Goal: Information Seeking & Learning: Learn about a topic

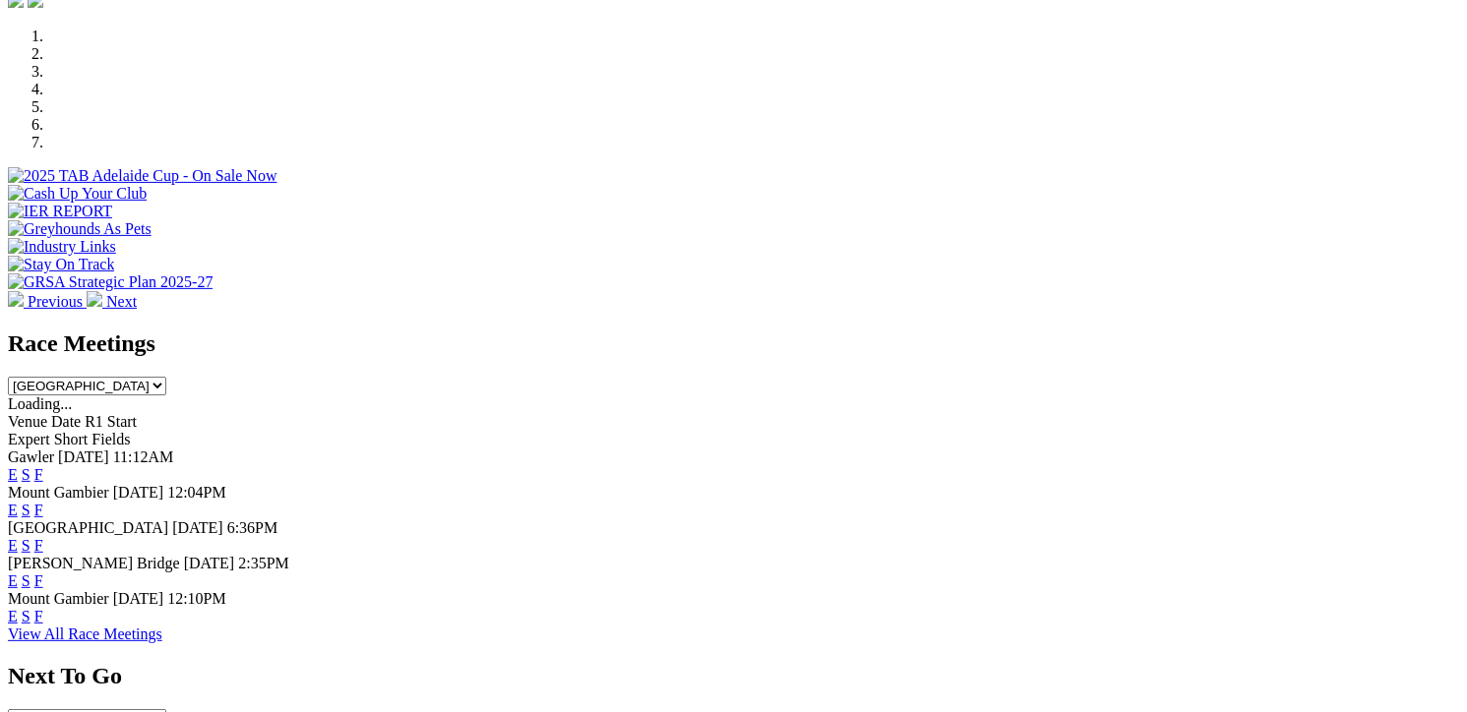
scroll to position [689, 0]
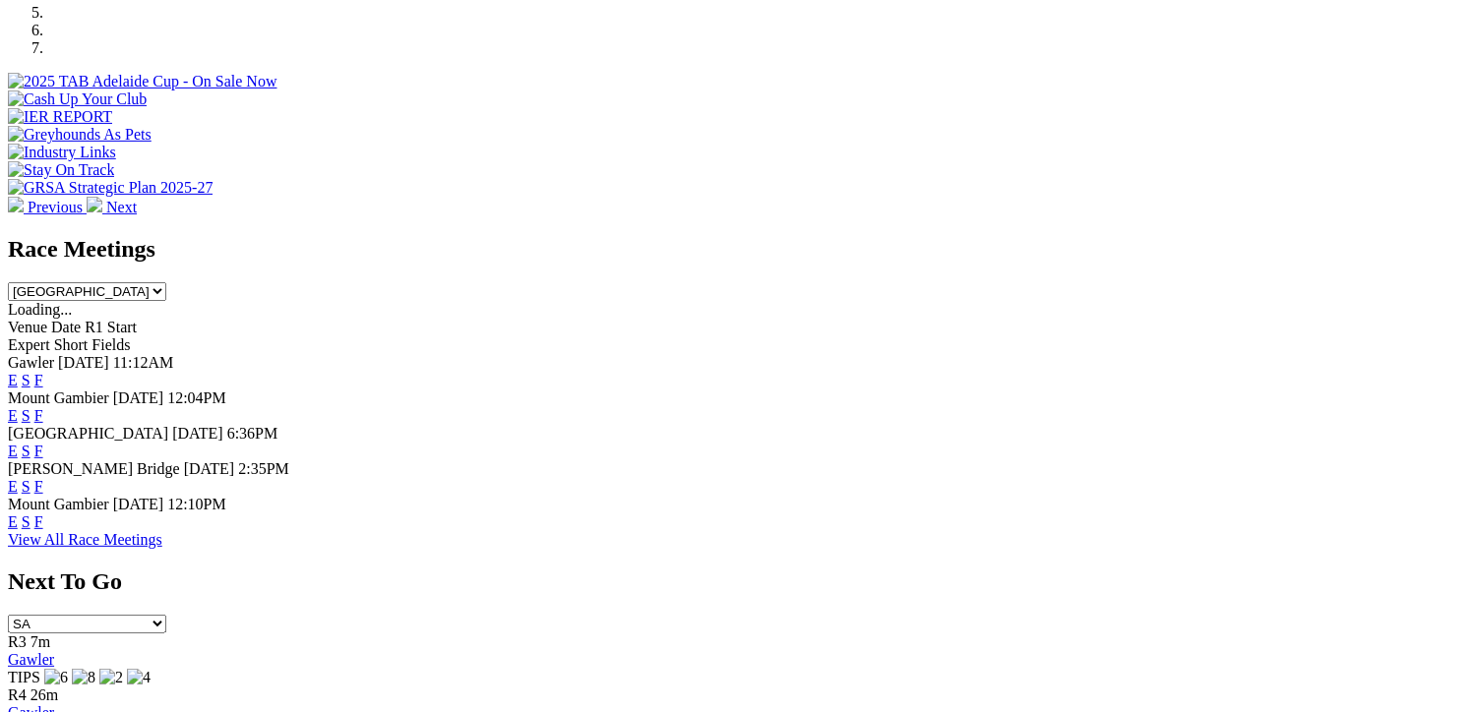
click at [43, 443] on link "F" at bounding box center [38, 451] width 9 height 17
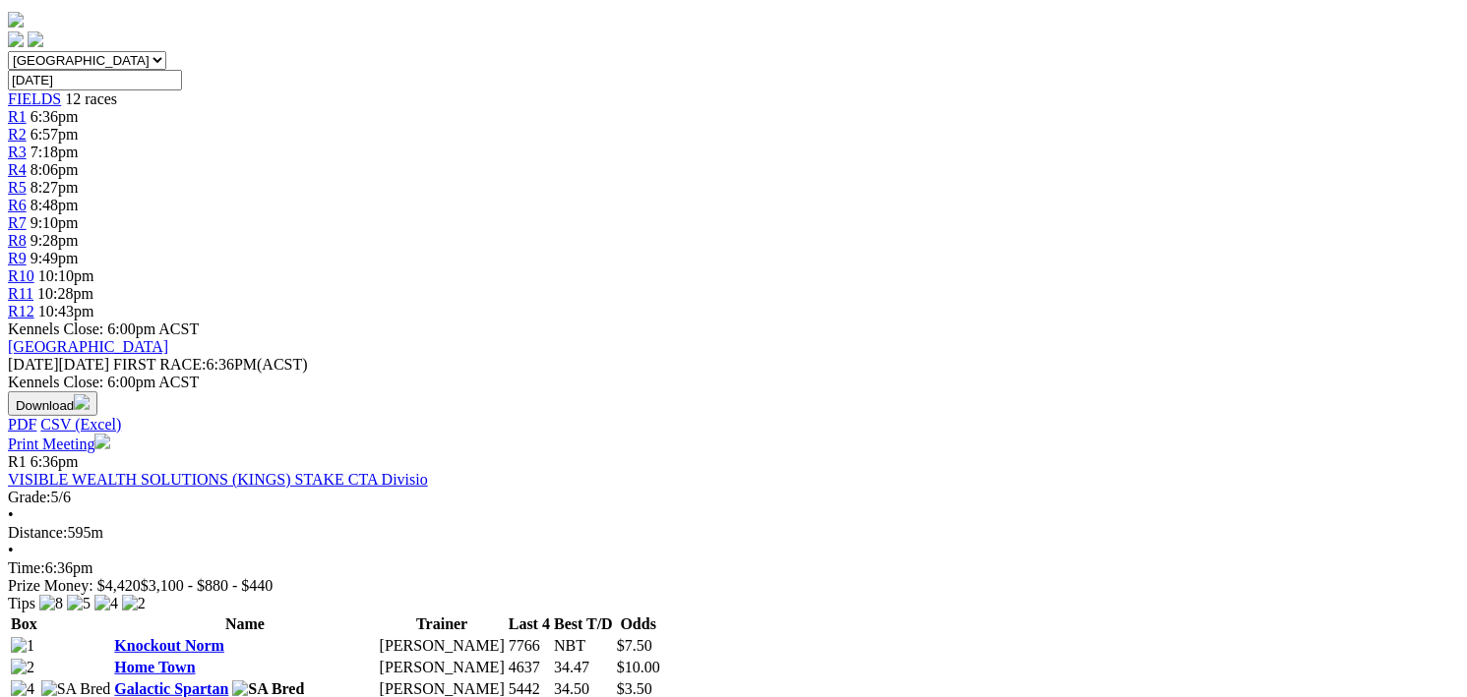
scroll to position [197, 0]
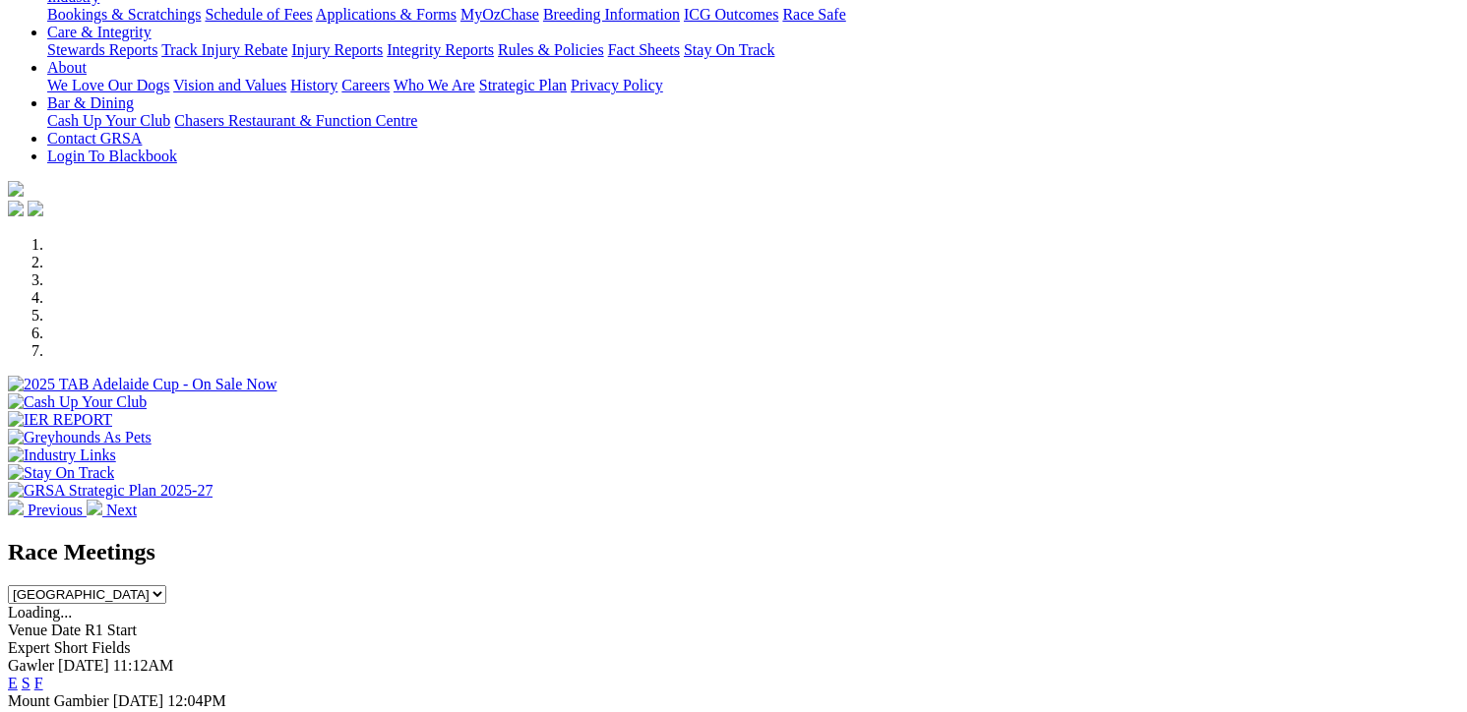
scroll to position [492, 0]
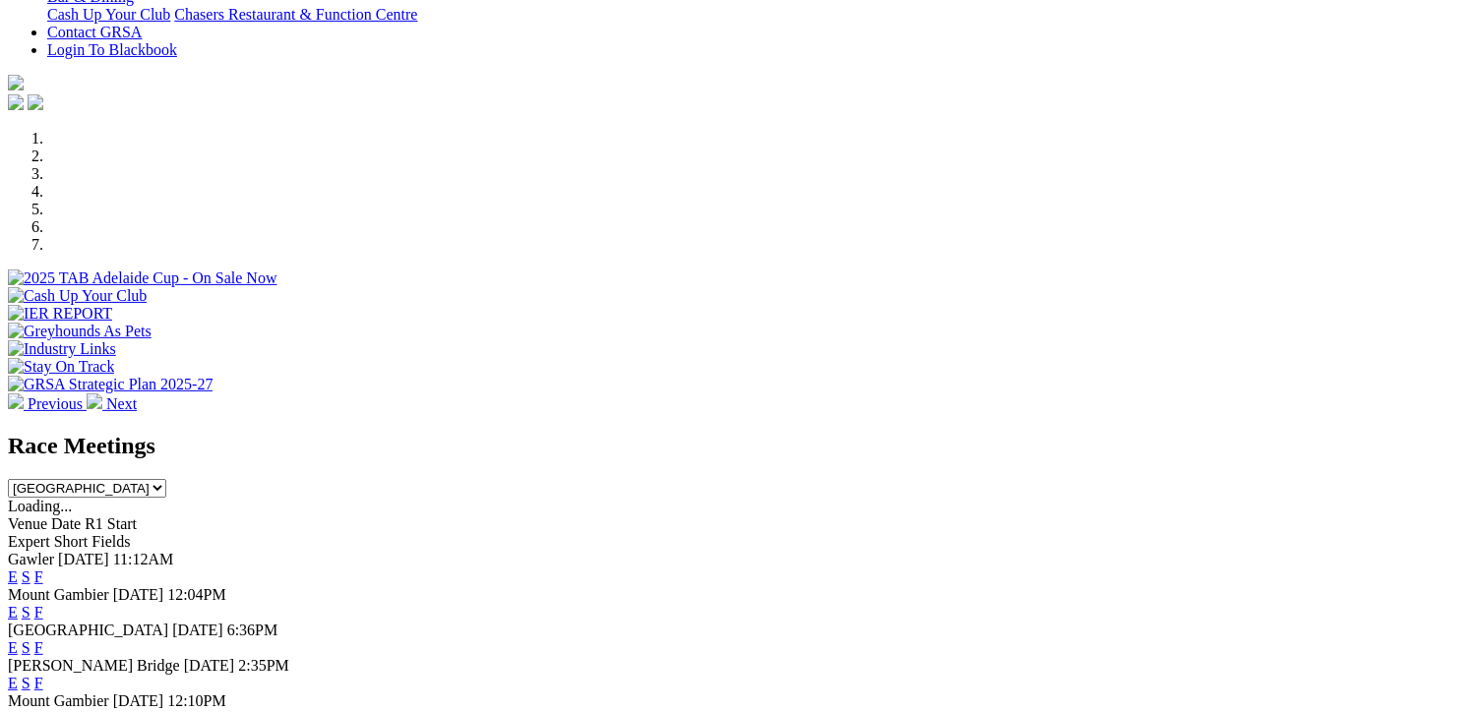
click at [43, 569] on link "F" at bounding box center [38, 577] width 9 height 17
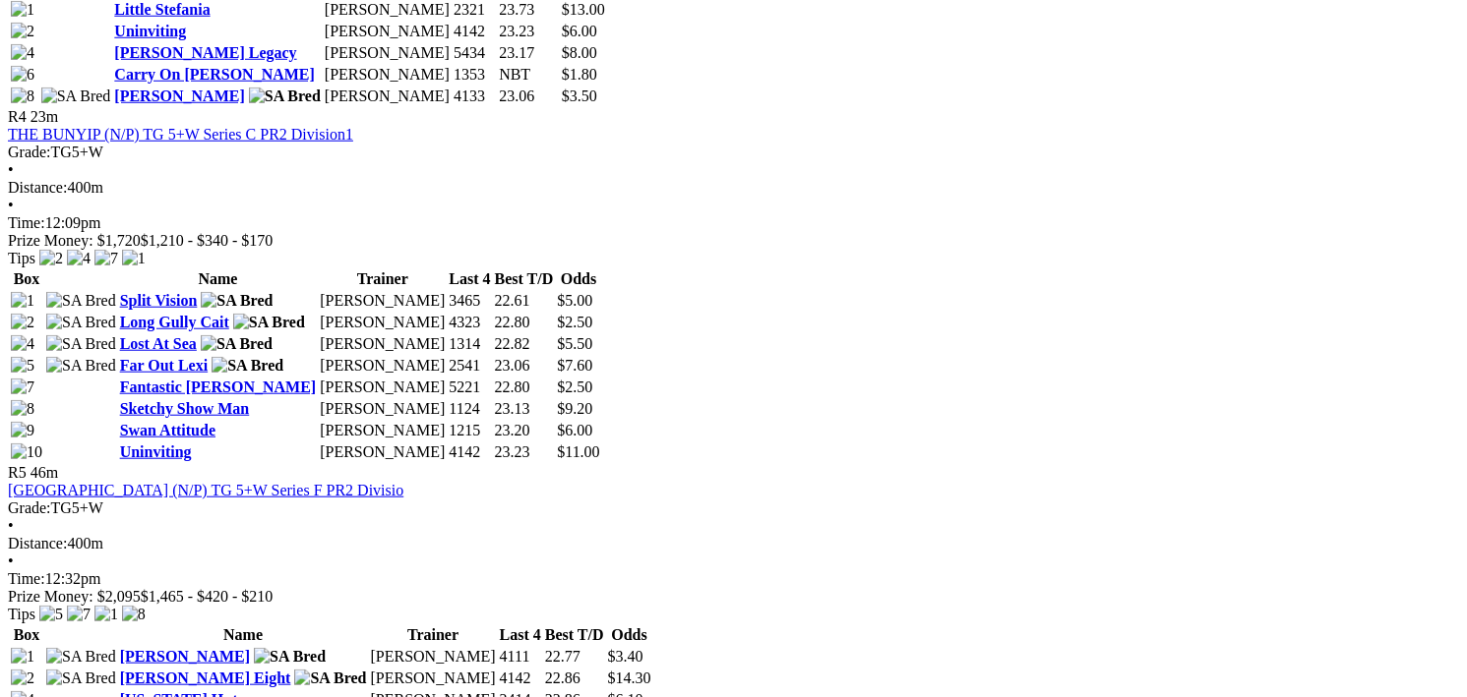
scroll to position [1770, 0]
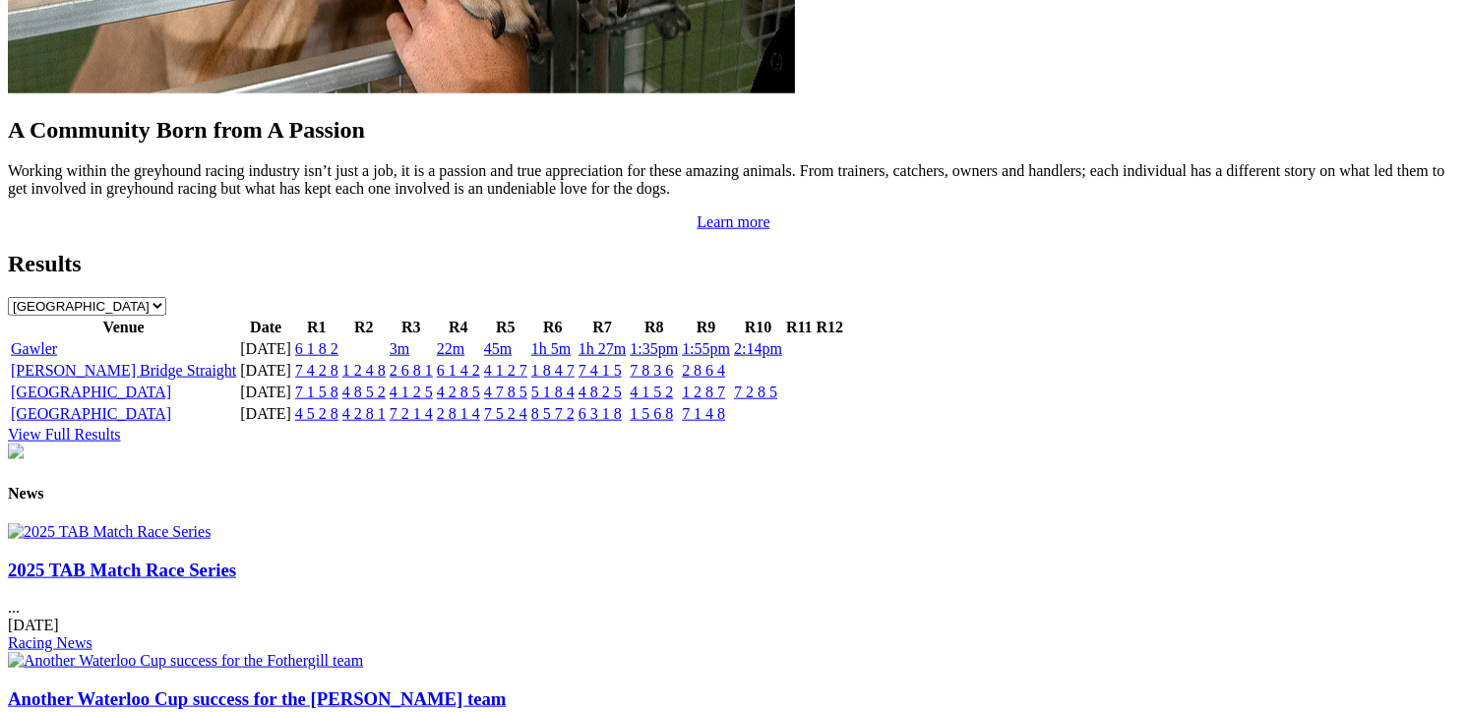
scroll to position [1770, 0]
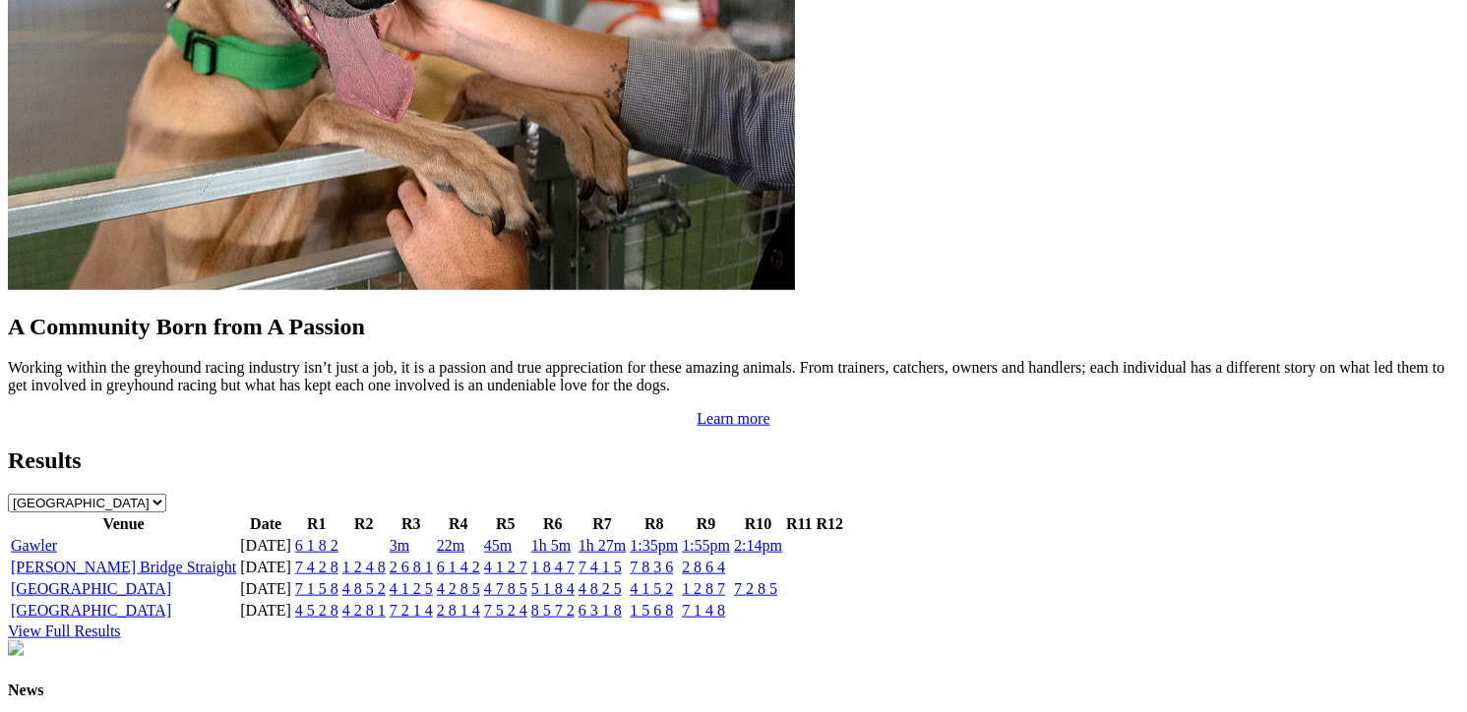
click at [121, 623] on link "View Full Results" at bounding box center [64, 631] width 113 height 17
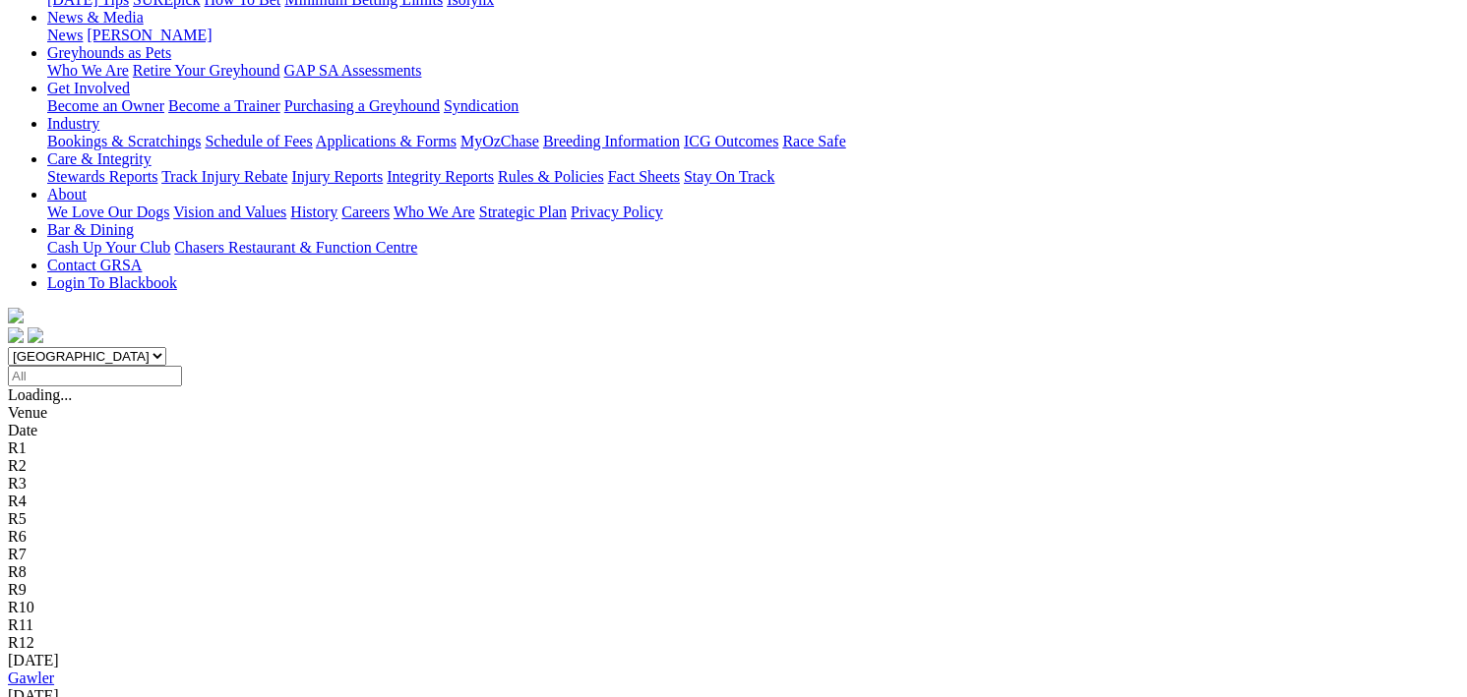
scroll to position [295, 0]
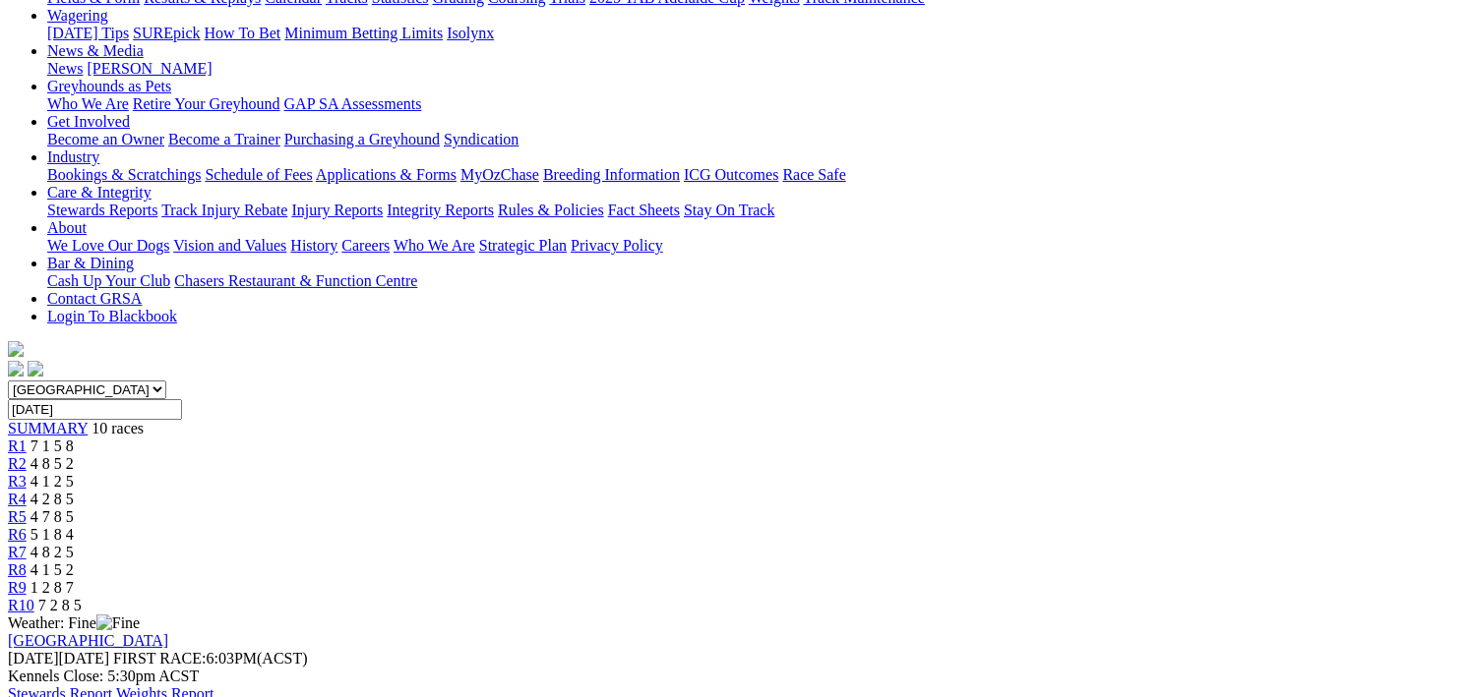
scroll to position [295, 0]
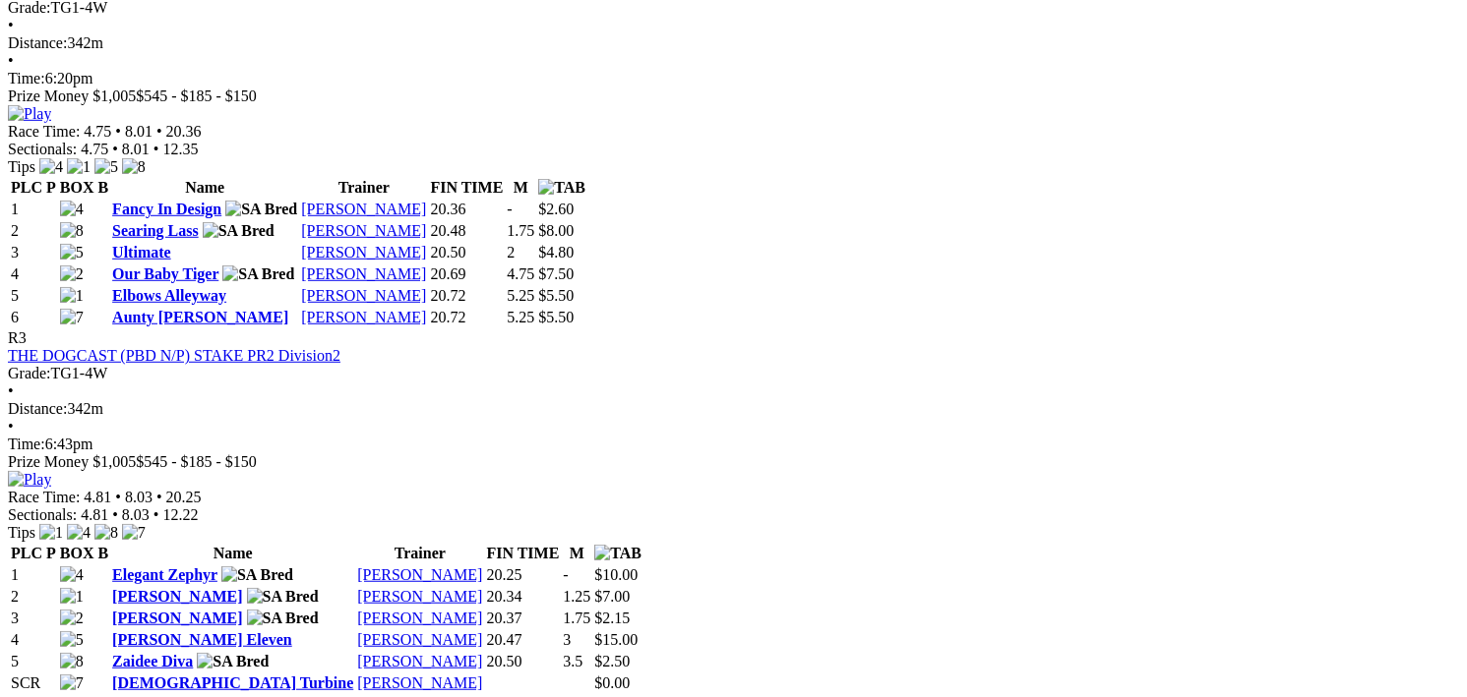
scroll to position [1377, 0]
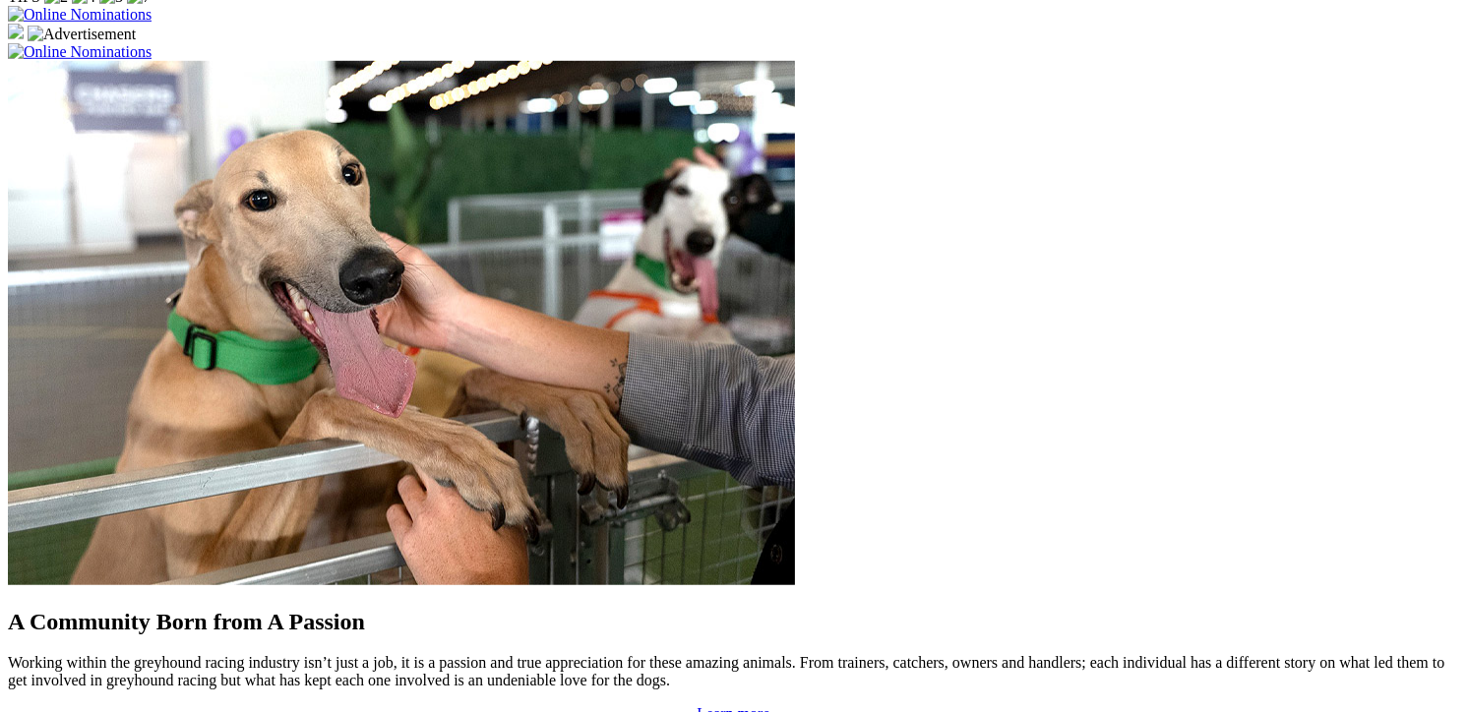
scroll to position [1770, 0]
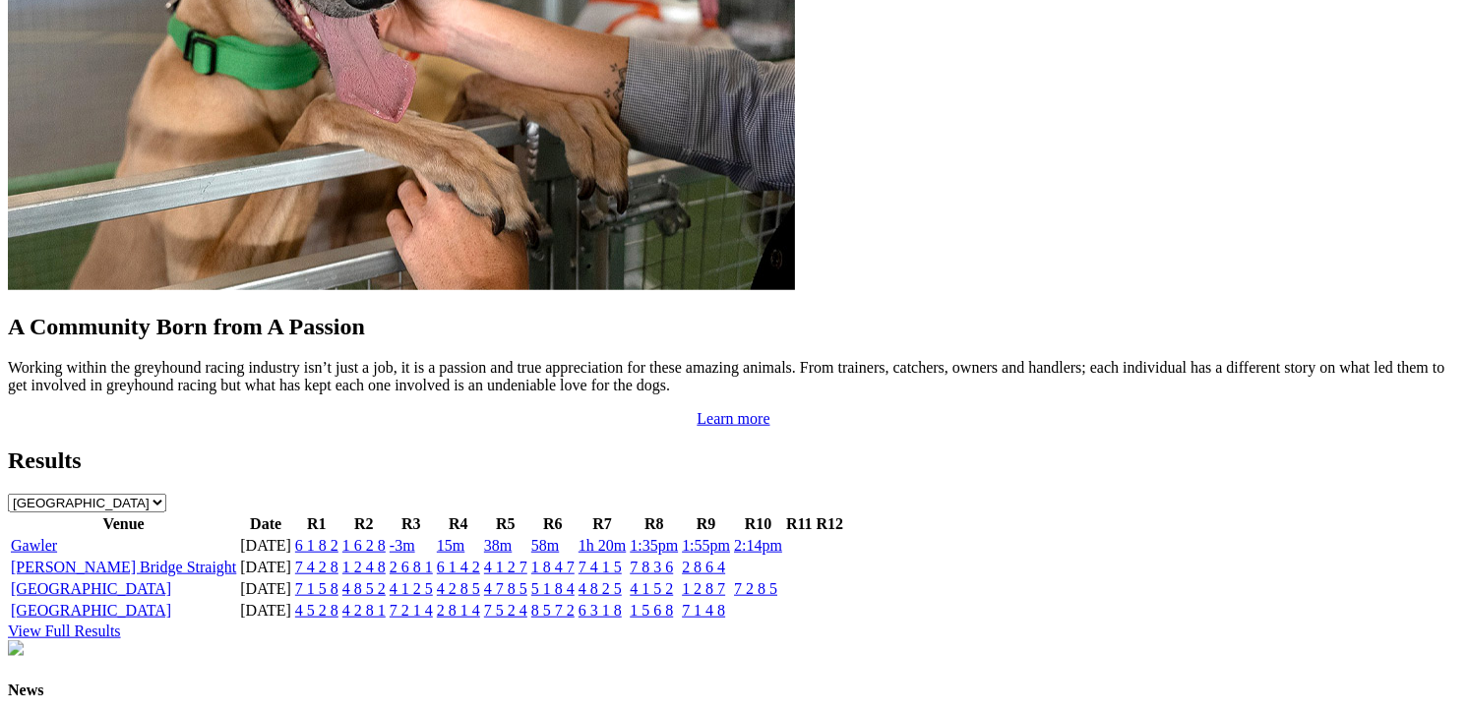
click at [386, 580] on link "4 8 5 2" at bounding box center [363, 588] width 43 height 17
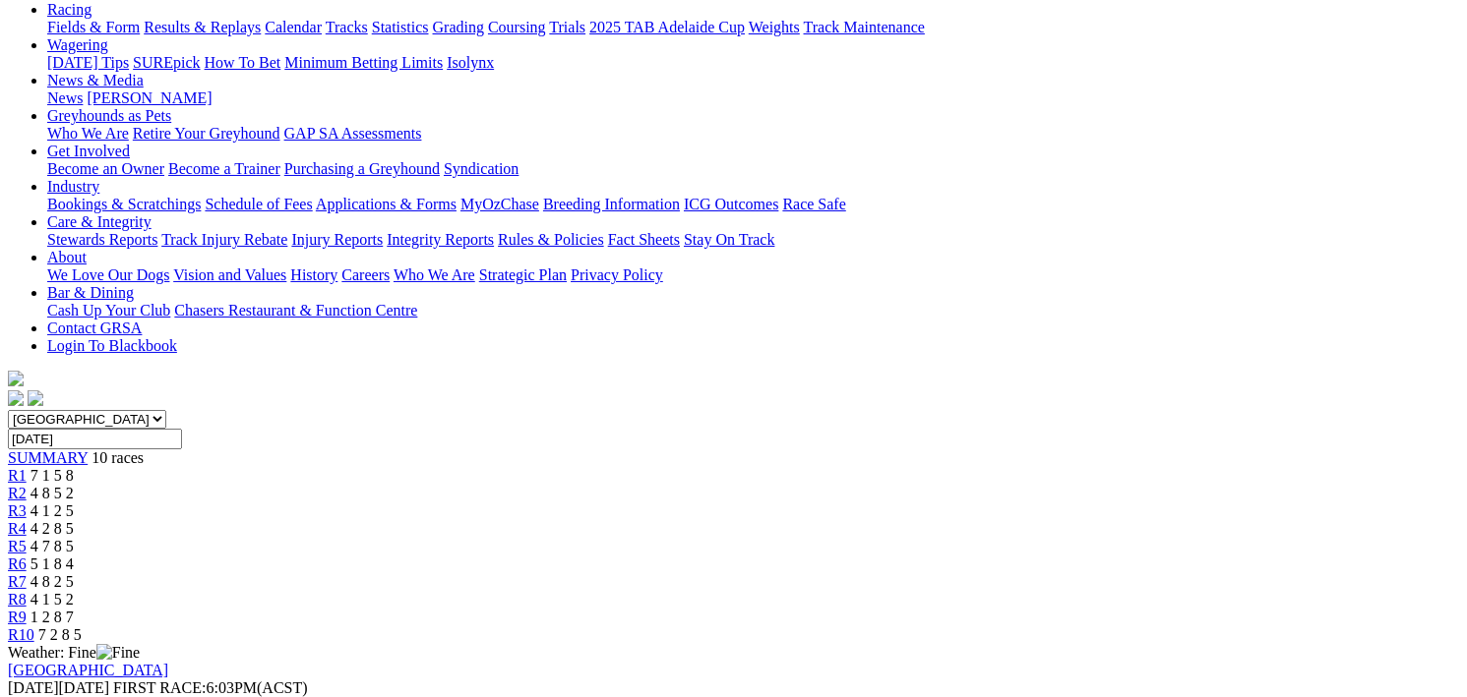
scroll to position [295, 0]
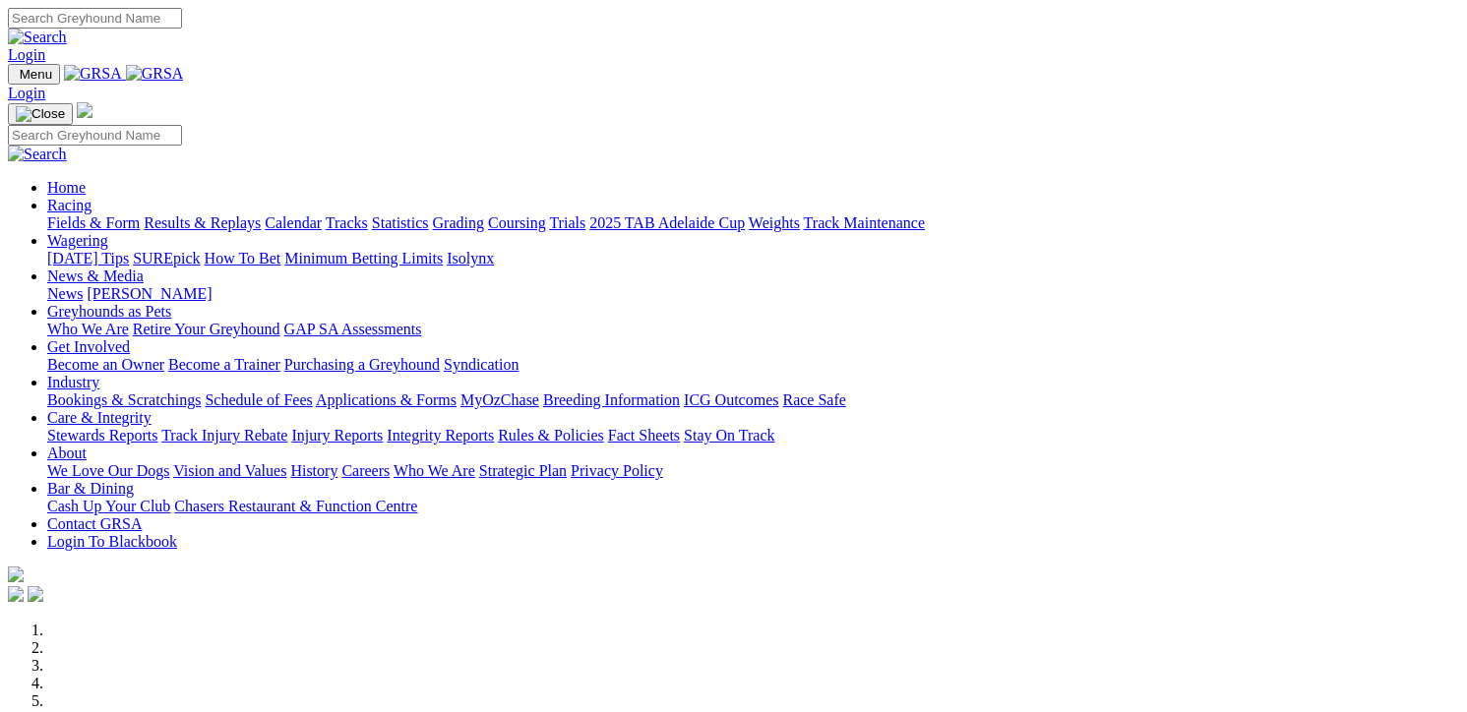
scroll to position [1770, 0]
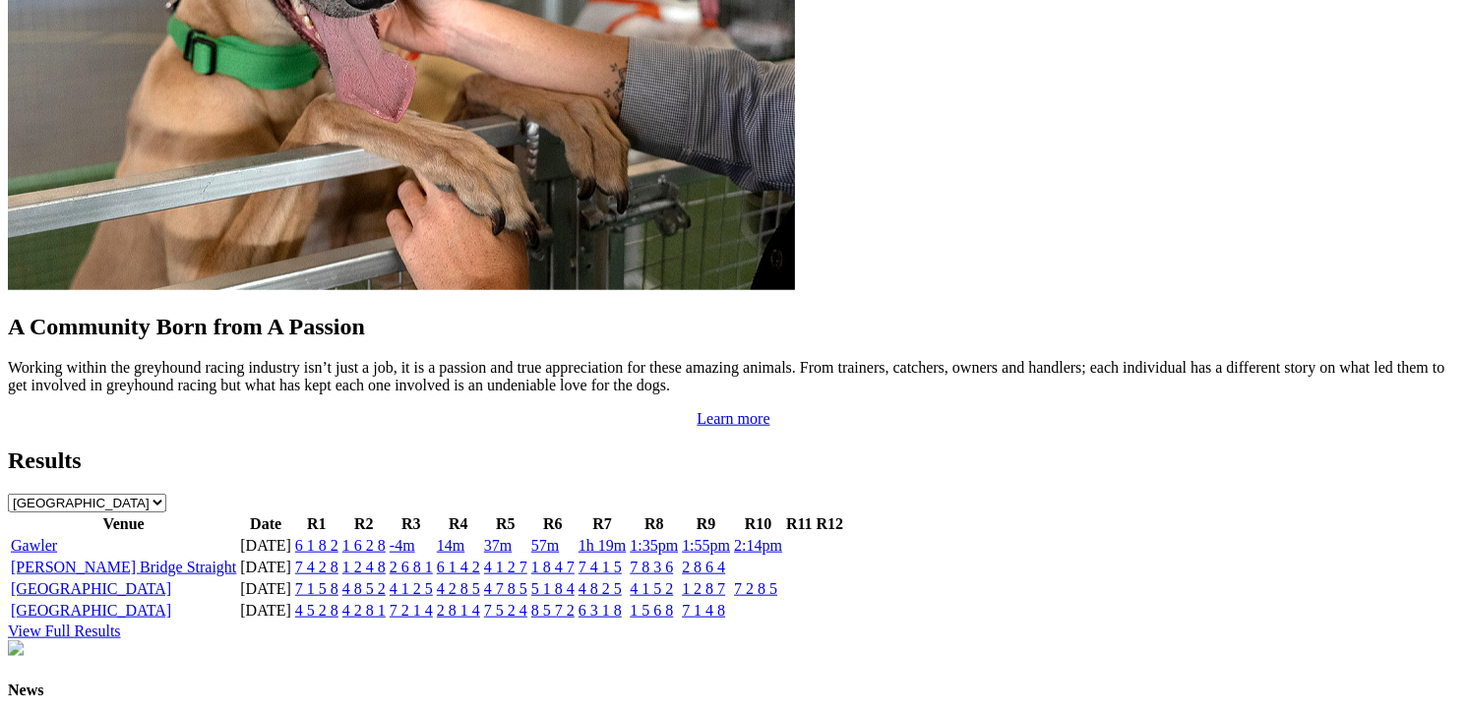
click at [574, 580] on link "5 1 8 4" at bounding box center [552, 588] width 43 height 17
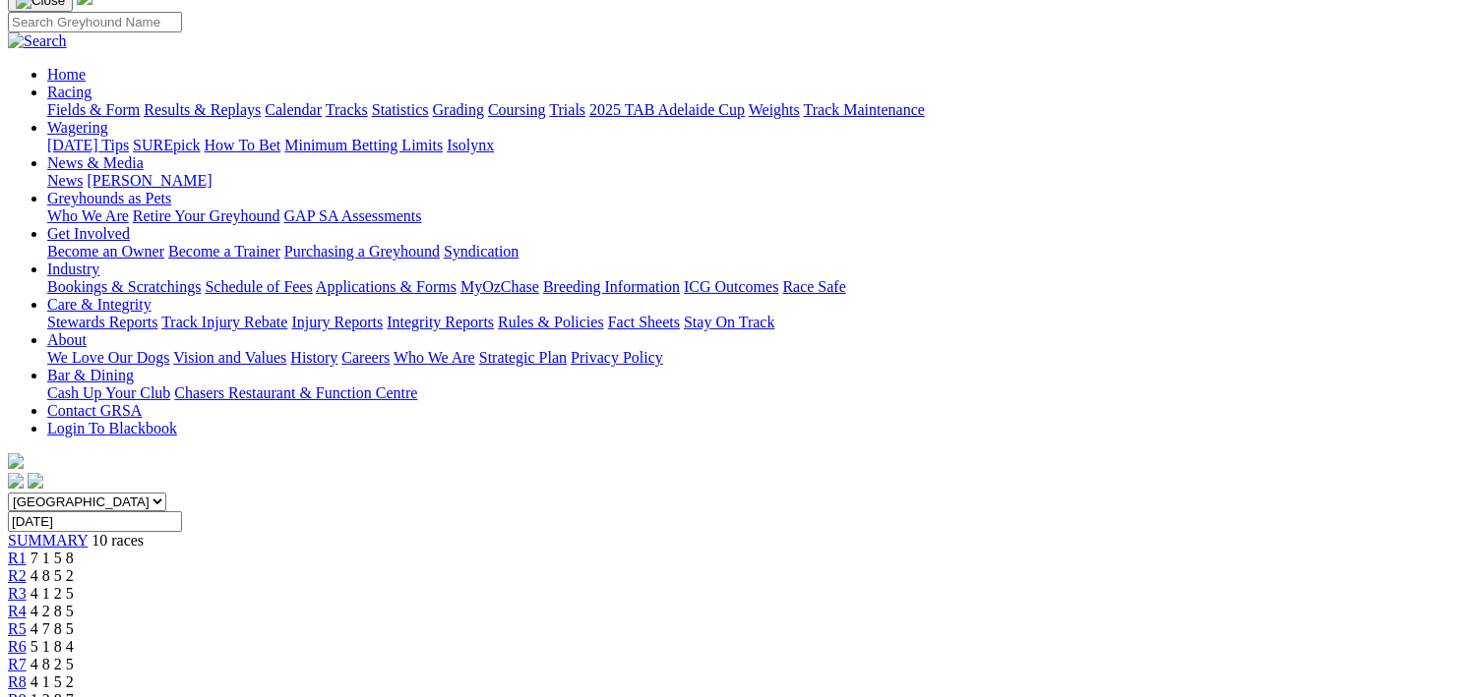
scroll to position [295, 0]
